Goal: Information Seeking & Learning: Stay updated

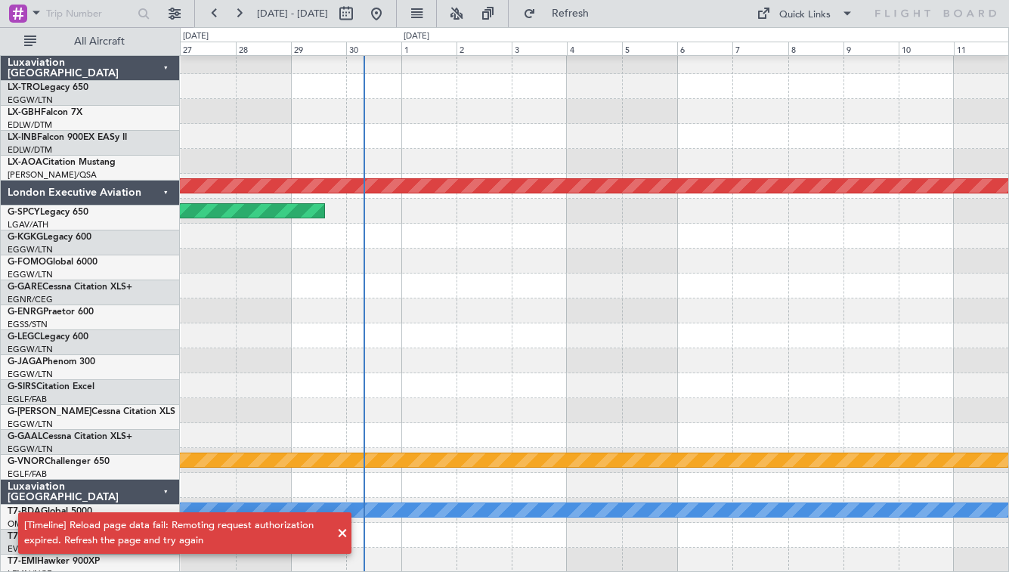
scroll to position [1593, 0]
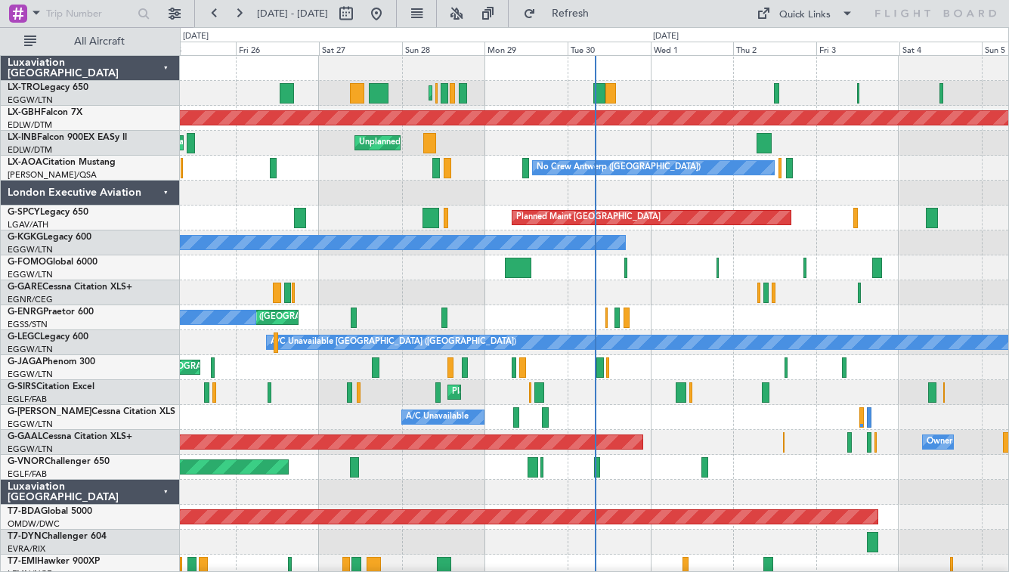
click at [700, 193] on div at bounding box center [594, 193] width 828 height 25
click at [675, 91] on div "Planned Maint [GEOGRAPHIC_DATA] ([GEOGRAPHIC_DATA])" at bounding box center [594, 93] width 828 height 25
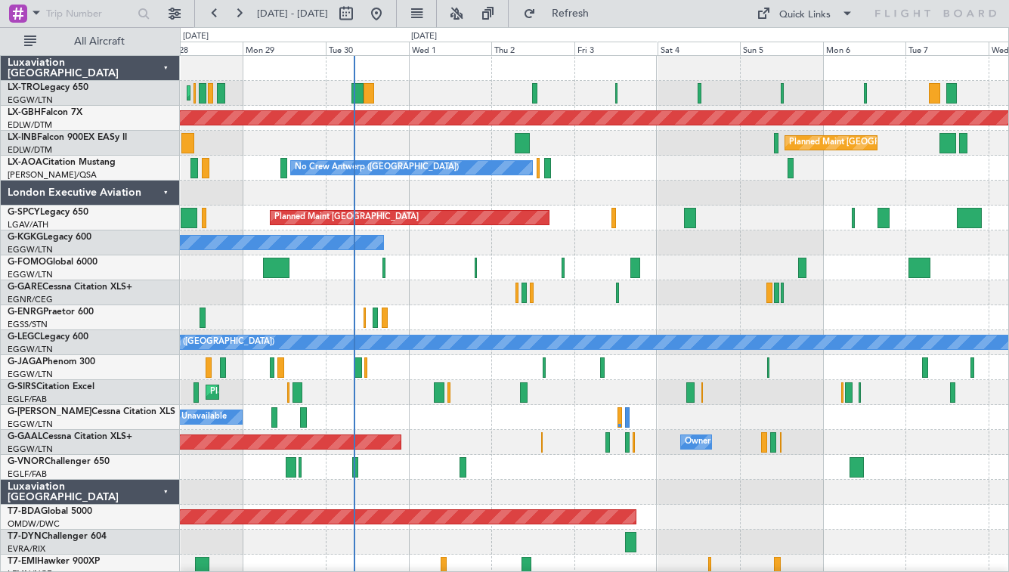
click at [539, 200] on div at bounding box center [594, 193] width 828 height 25
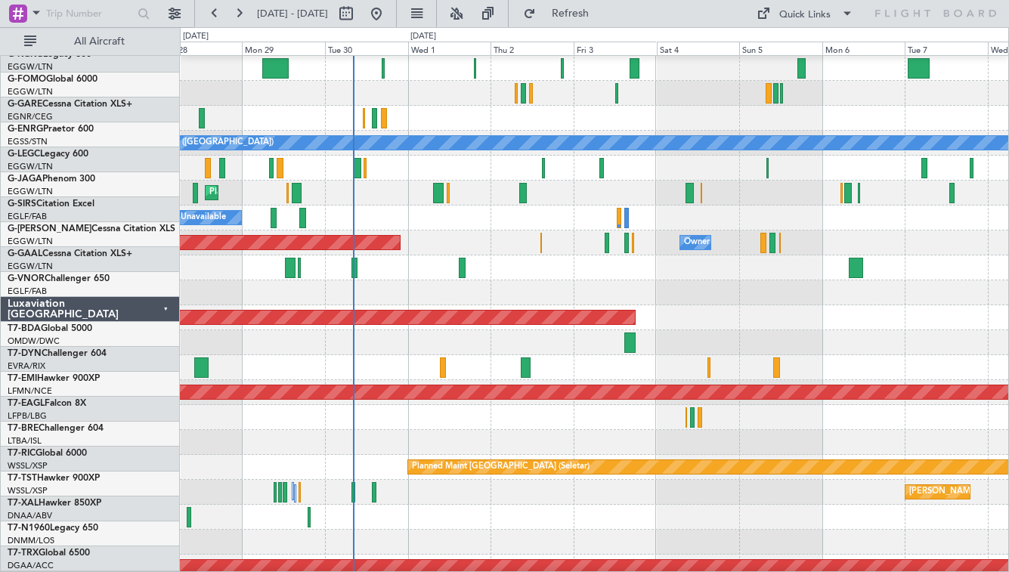
scroll to position [205, 0]
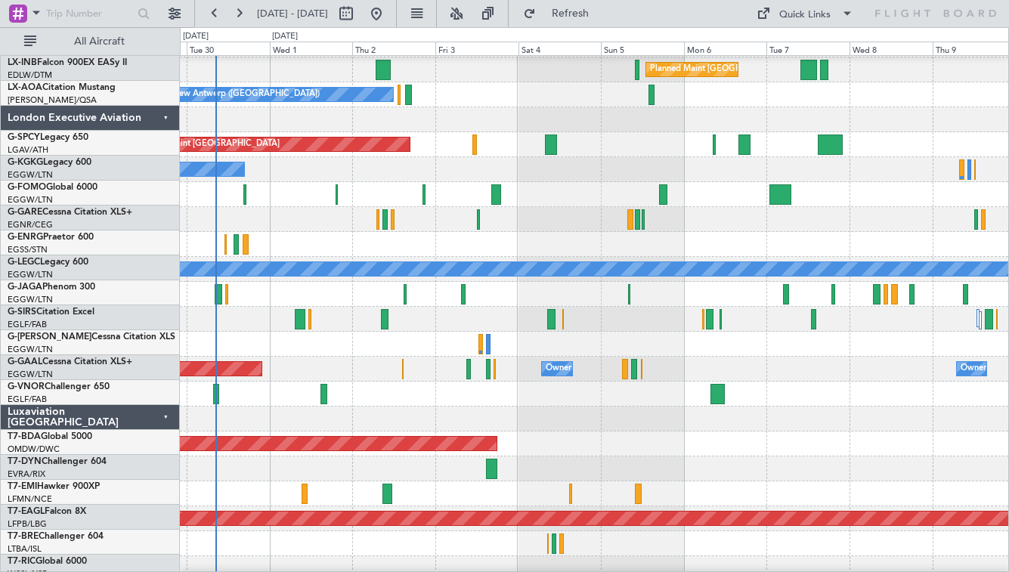
click at [658, 332] on div "Planned Maint [GEOGRAPHIC_DATA] ([GEOGRAPHIC_DATA])" at bounding box center [594, 319] width 828 height 25
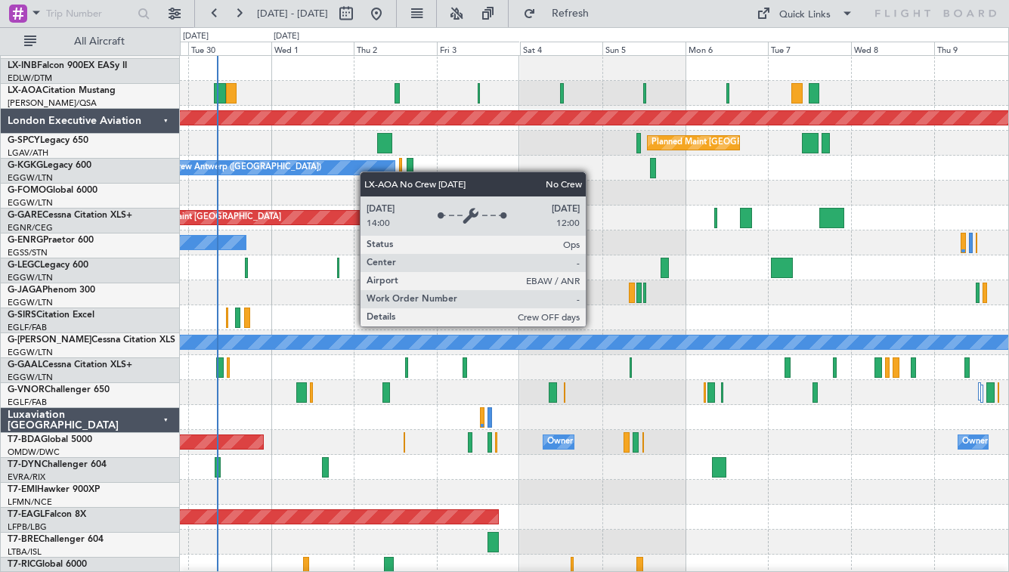
scroll to position [0, 0]
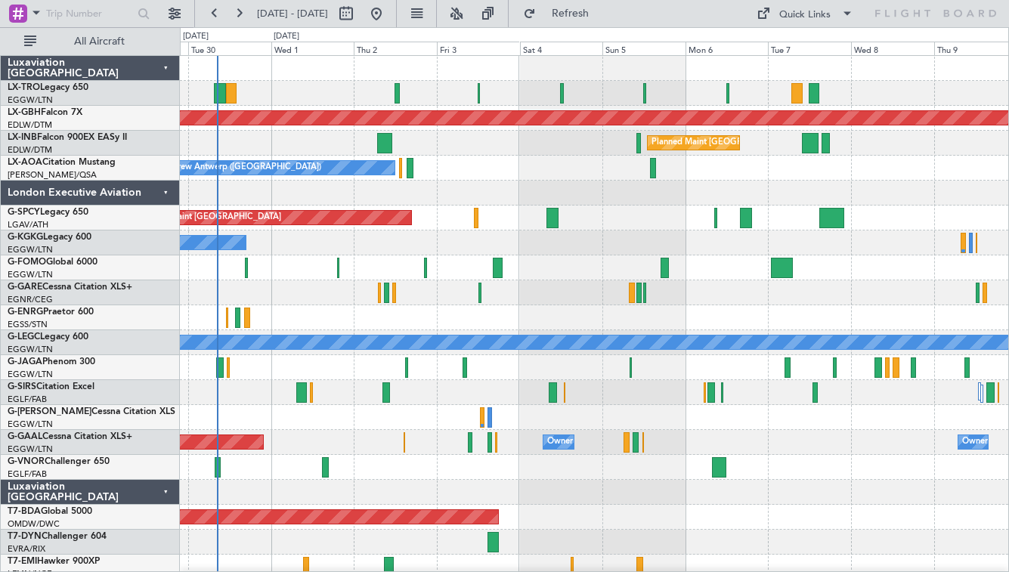
click at [162, 194] on div "London Executive Aviation" at bounding box center [90, 193] width 179 height 25
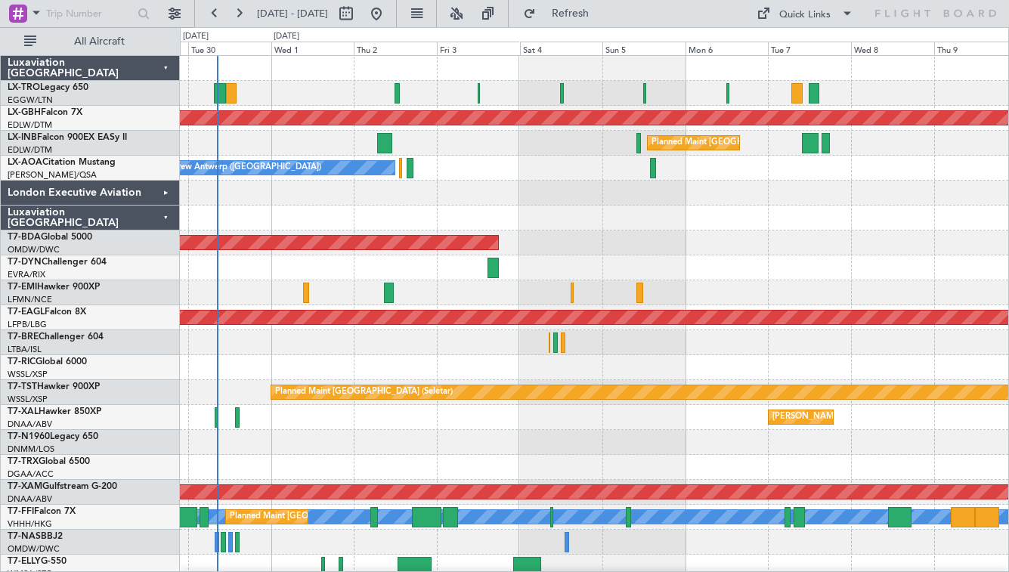
click at [164, 226] on div "Luxaviation [GEOGRAPHIC_DATA]" at bounding box center [90, 218] width 179 height 25
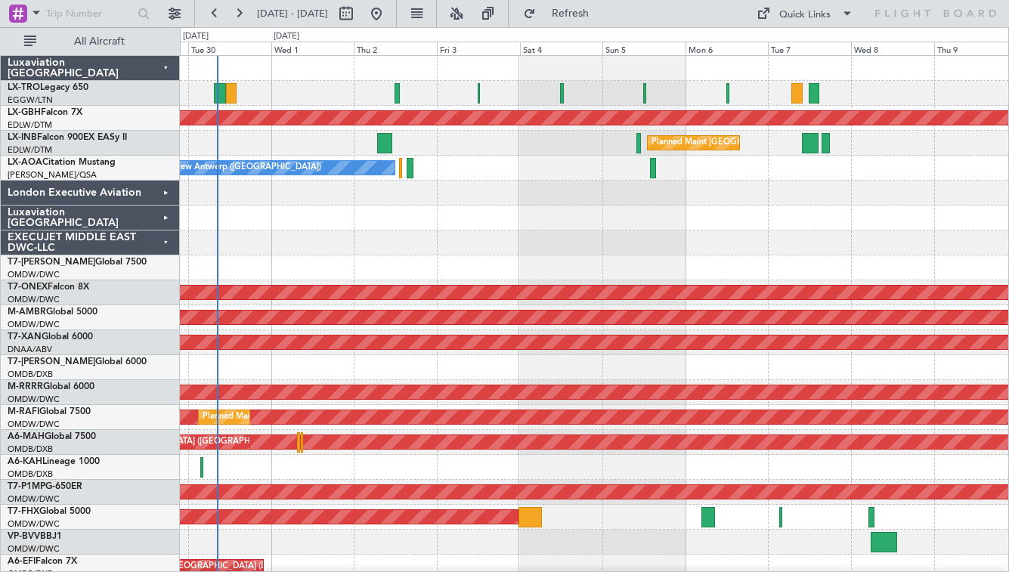
click at [164, 236] on div "EXECUJET MIDDLE EAST DWC-LLC" at bounding box center [90, 242] width 179 height 25
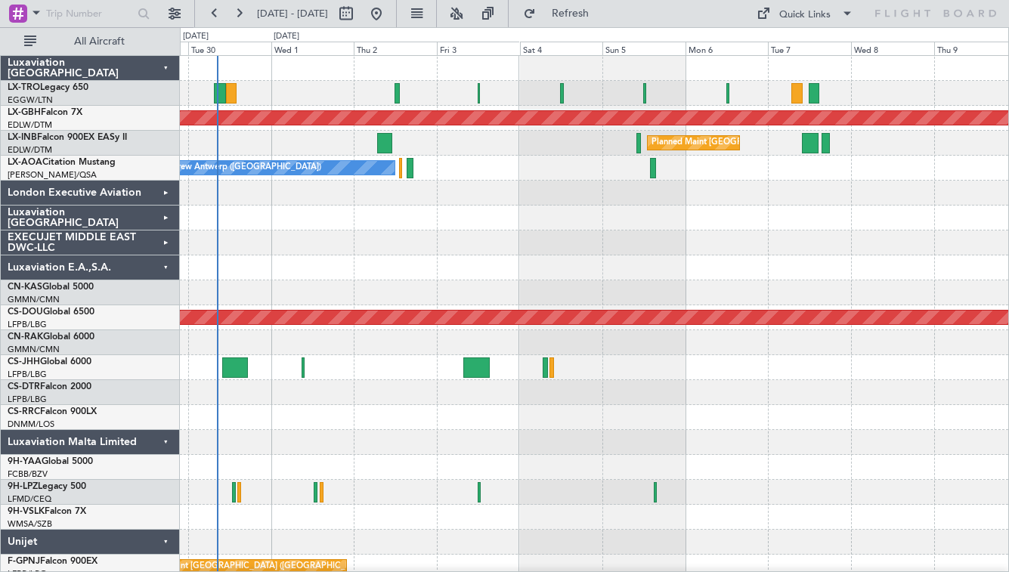
click at [165, 261] on div "Luxaviation E.A.,S.A." at bounding box center [90, 267] width 179 height 25
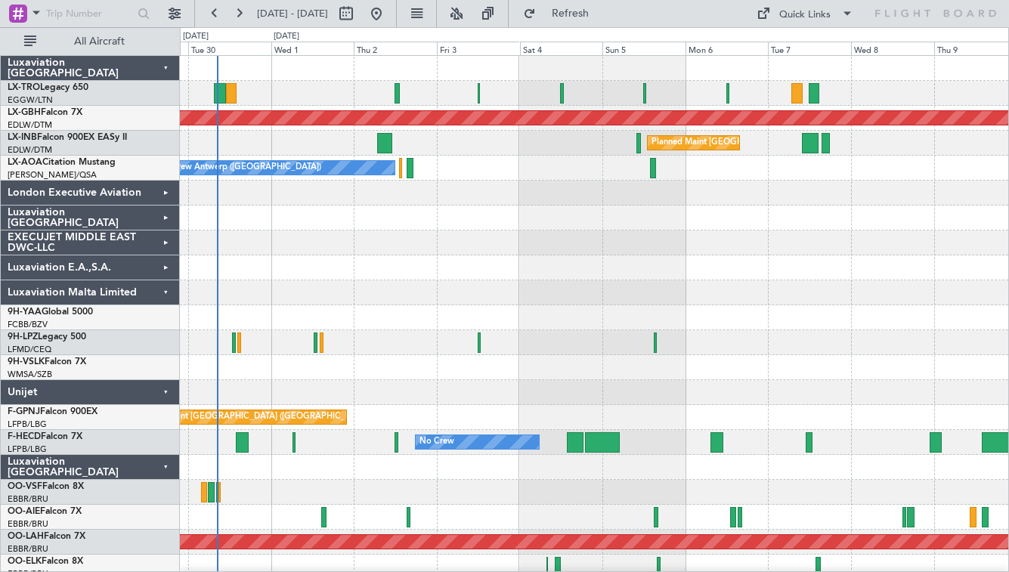
click at [169, 289] on div "Luxaviation Malta Limited" at bounding box center [90, 292] width 179 height 25
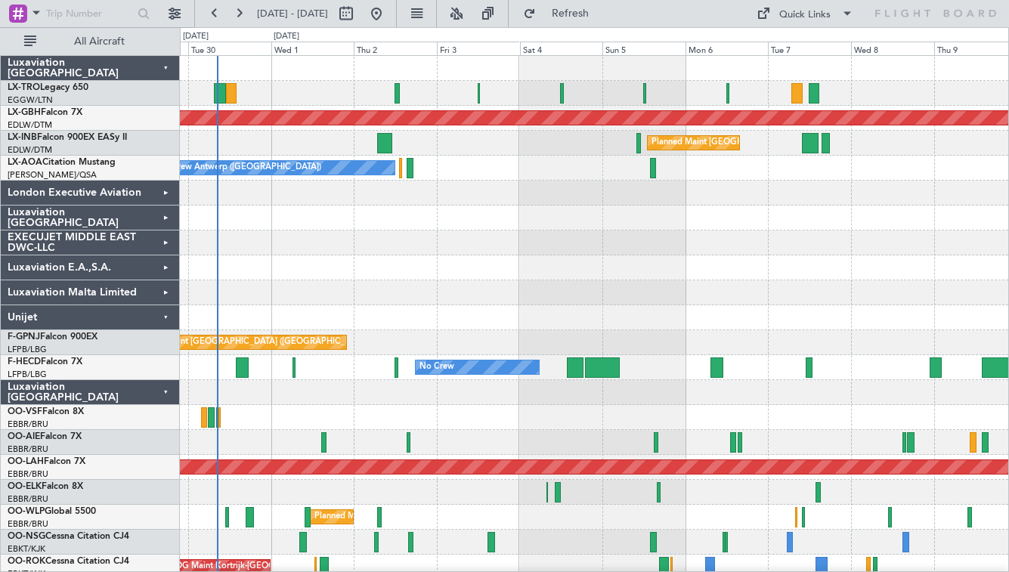
click at [169, 325] on div "Unijet" at bounding box center [90, 317] width 179 height 25
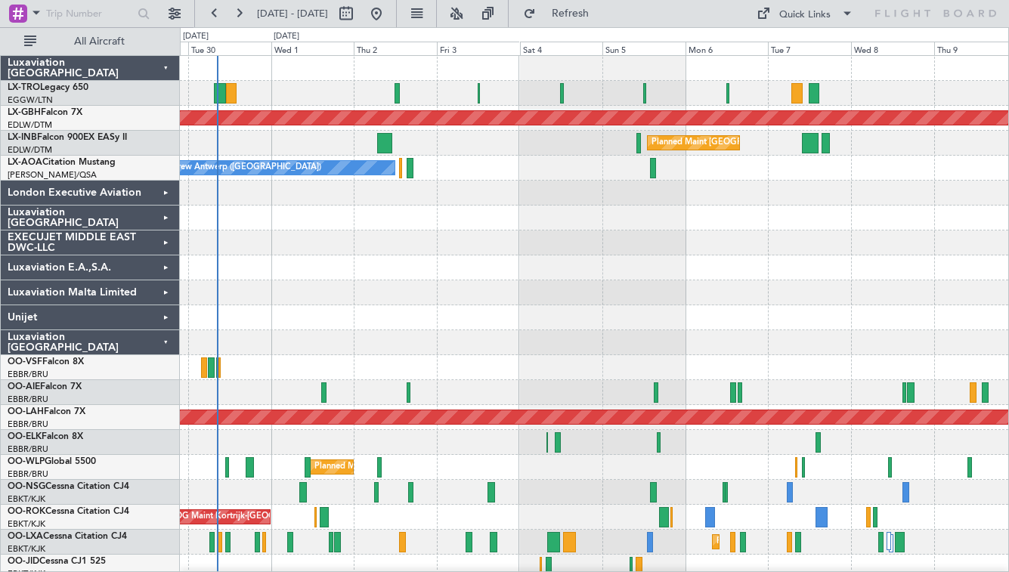
click at [169, 348] on div "Luxaviation [GEOGRAPHIC_DATA]" at bounding box center [90, 342] width 179 height 25
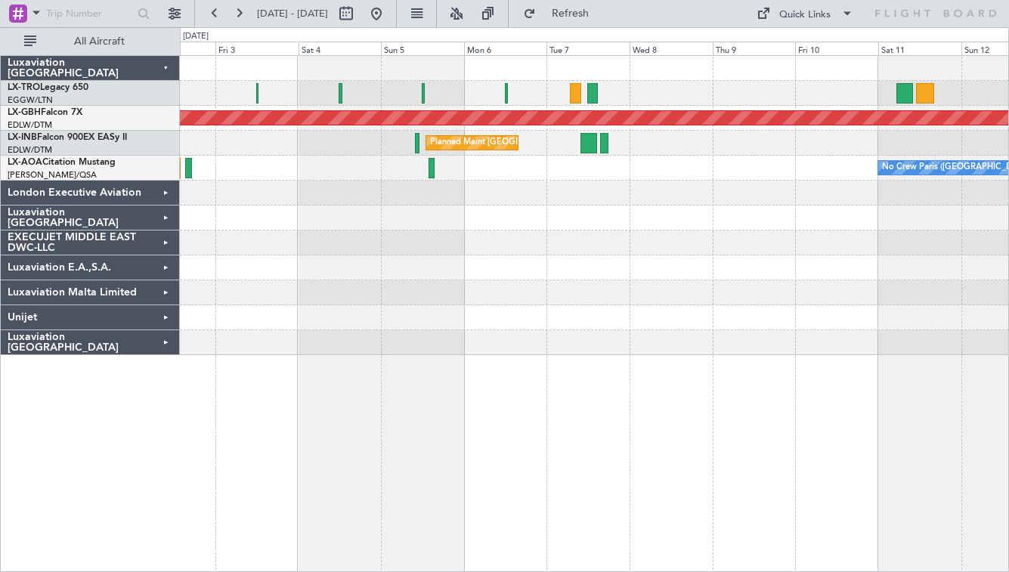
click at [156, 277] on div "Planned Maint Riga (Riga Intl) Planned Maint Nurnberg Planned Maint London (Far…" at bounding box center [504, 299] width 1009 height 545
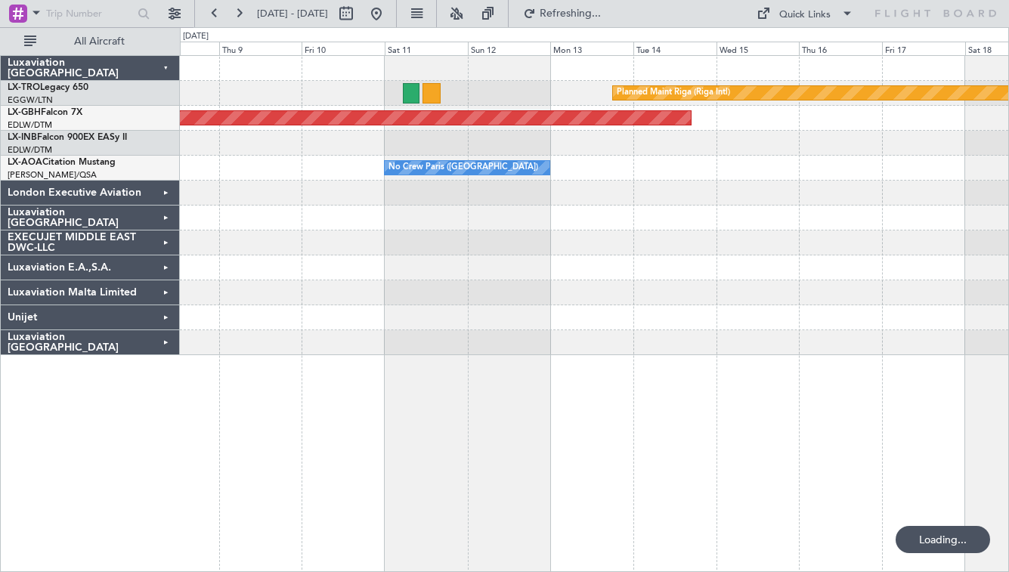
click at [93, 314] on div "Planned Maint Riga (Riga Intl) Planned Maint Nurnberg Planned Maint London (Far…" at bounding box center [504, 299] width 1009 height 545
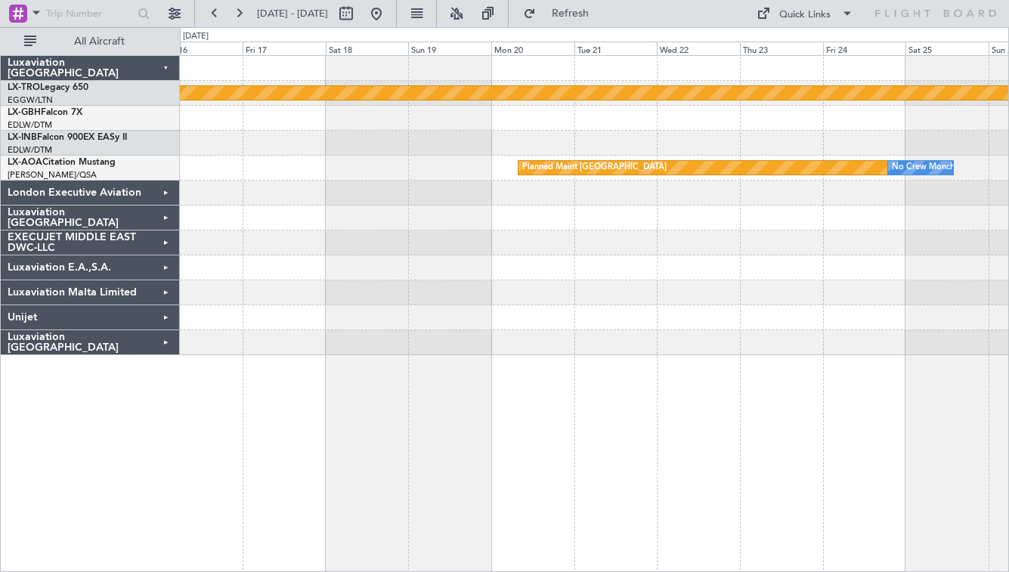
click at [986, 247] on div at bounding box center [594, 242] width 828 height 25
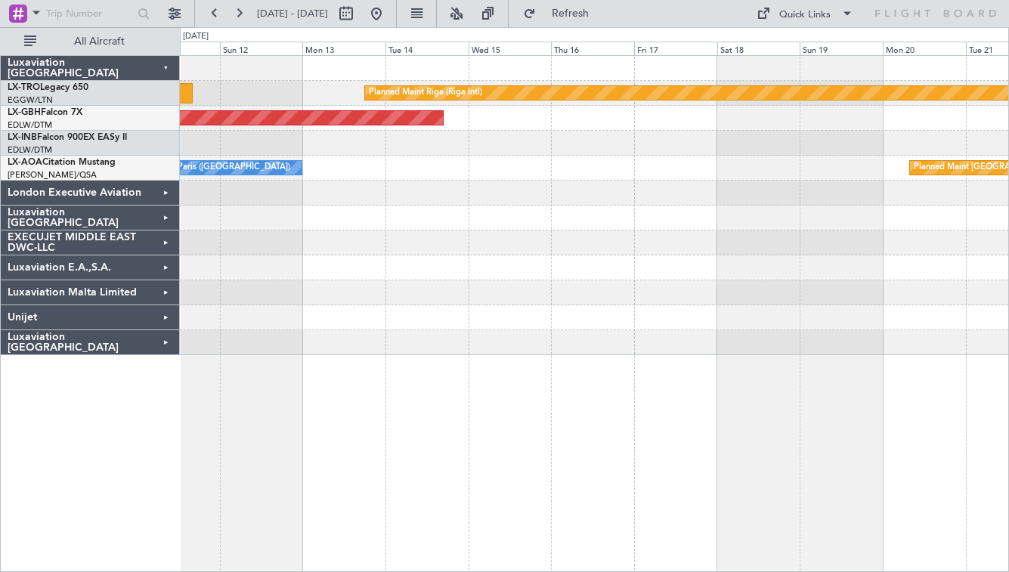
click at [830, 254] on div at bounding box center [594, 242] width 828 height 25
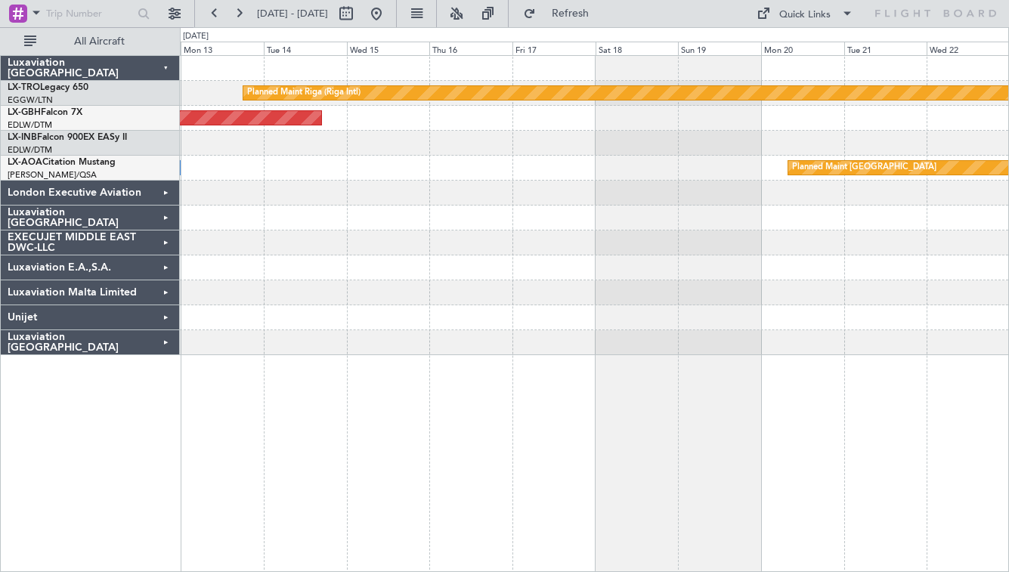
click at [665, 219] on div at bounding box center [594, 218] width 828 height 25
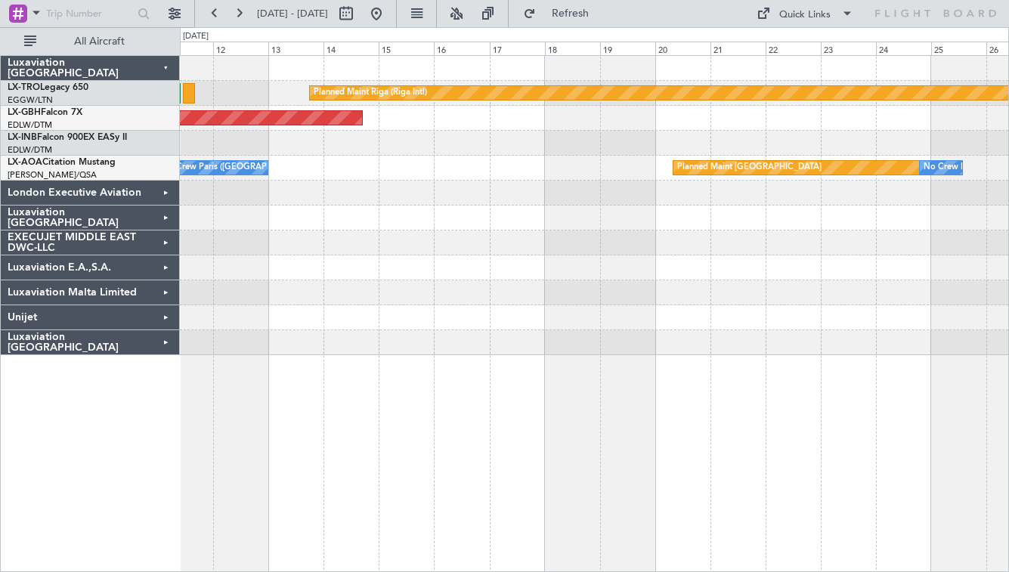
click at [526, 135] on div at bounding box center [594, 143] width 828 height 25
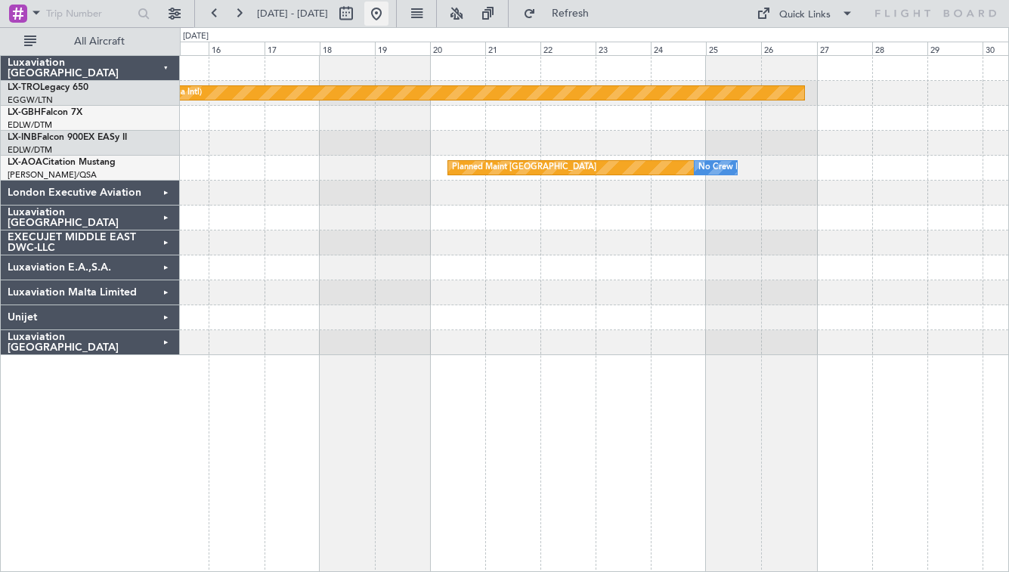
click at [388, 11] on button at bounding box center [376, 14] width 24 height 24
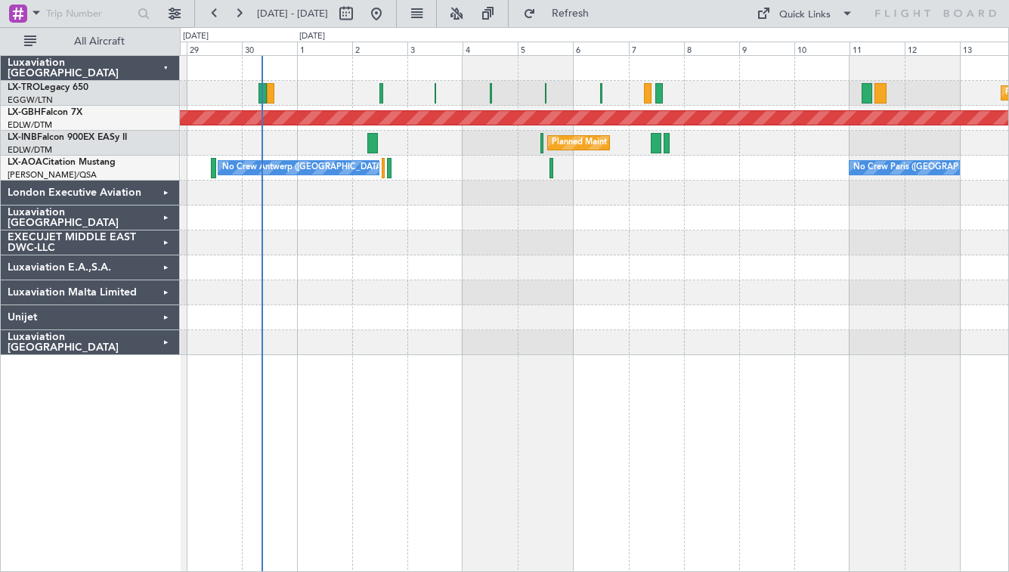
click at [495, 244] on div at bounding box center [594, 242] width 828 height 25
click at [506, 156] on div "No Crew Antwerp (Deurne) No Crew Paris (Le Bourget)" at bounding box center [594, 168] width 828 height 25
click at [440, 267] on div at bounding box center [594, 267] width 828 height 25
click at [607, 25] on button "Refresh" at bounding box center [561, 14] width 91 height 24
